Goal: Use online tool/utility: Utilize a website feature to perform a specific function

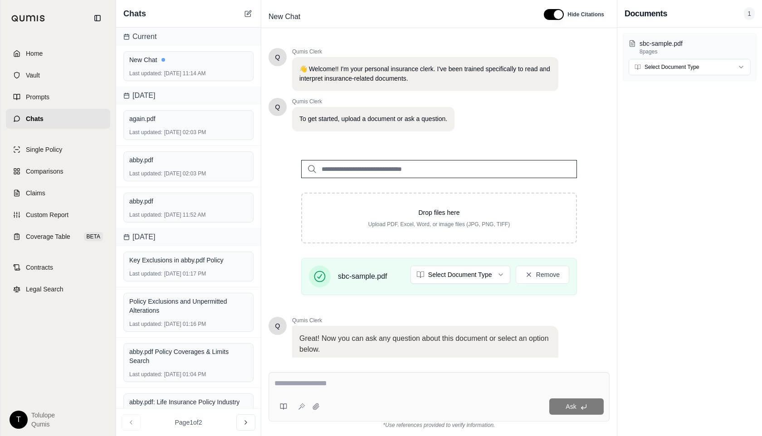
scroll to position [64, 0]
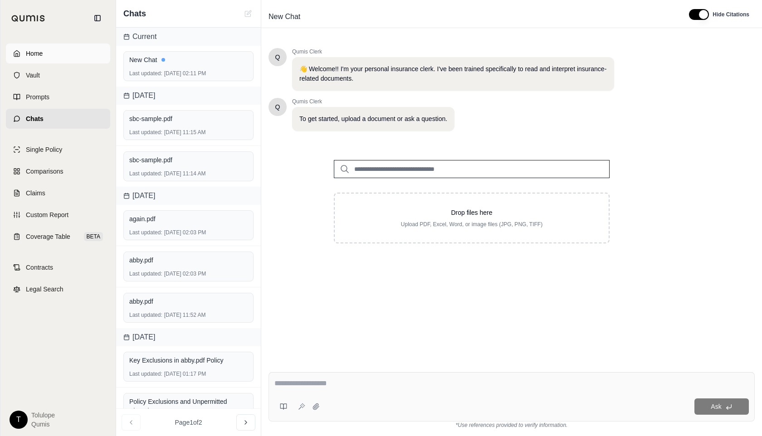
click at [44, 54] on link "Home" at bounding box center [58, 54] width 104 height 20
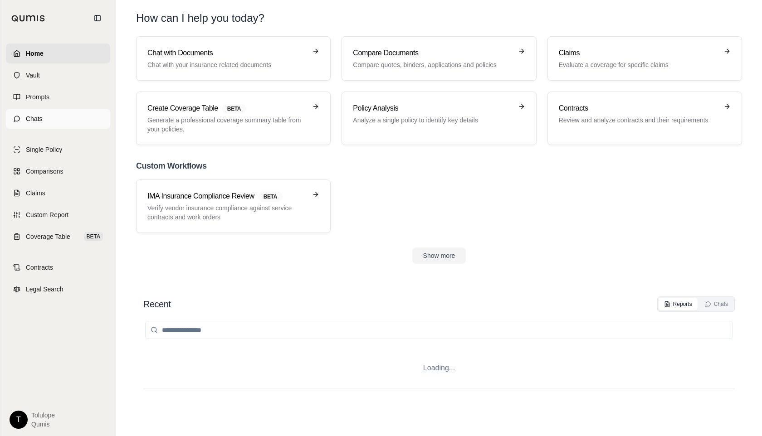
click at [53, 120] on link "Chats" at bounding box center [58, 119] width 104 height 20
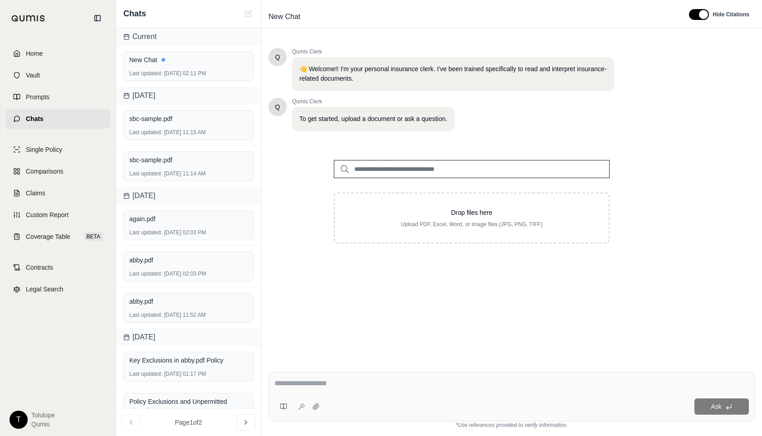
click at [666, 120] on div "Q Qumis Clerk 👋 Welcome!! I'm your personal insurance clerk. I've been trained …" at bounding box center [472, 89] width 406 height 83
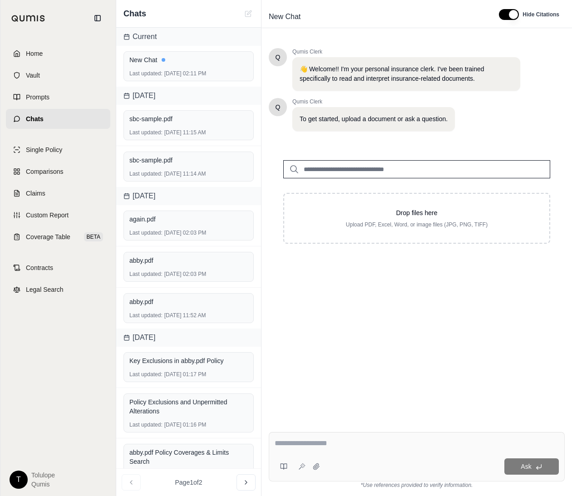
click at [394, 226] on p "Upload PDF, Excel, Word, or image files (JPG, PNG, TIFF)" at bounding box center [416, 224] width 236 height 7
type input "**********"
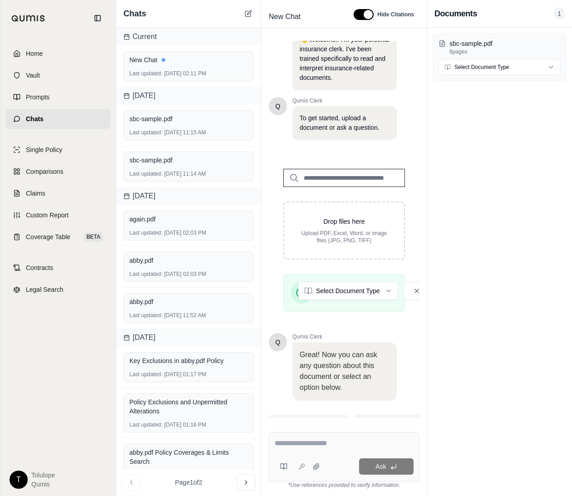
scroll to position [72, 0]
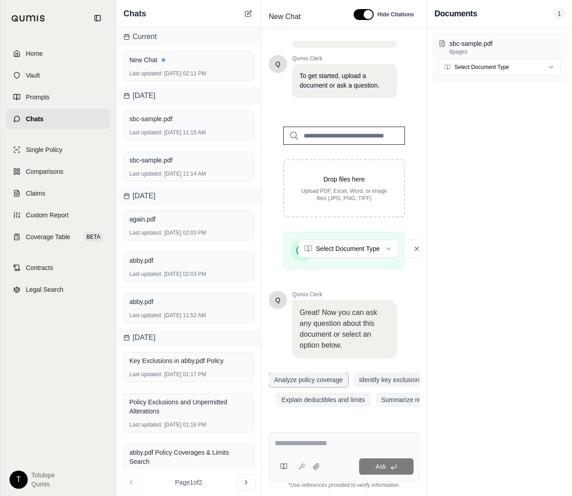
click at [317, 380] on button "Analyze policy coverage" at bounding box center [308, 379] width 79 height 15
click at [303, 436] on textarea at bounding box center [343, 443] width 139 height 11
type textarea "**********"
click at [383, 436] on span "Ask" at bounding box center [380, 466] width 10 height 7
